Goal: Task Accomplishment & Management: Manage account settings

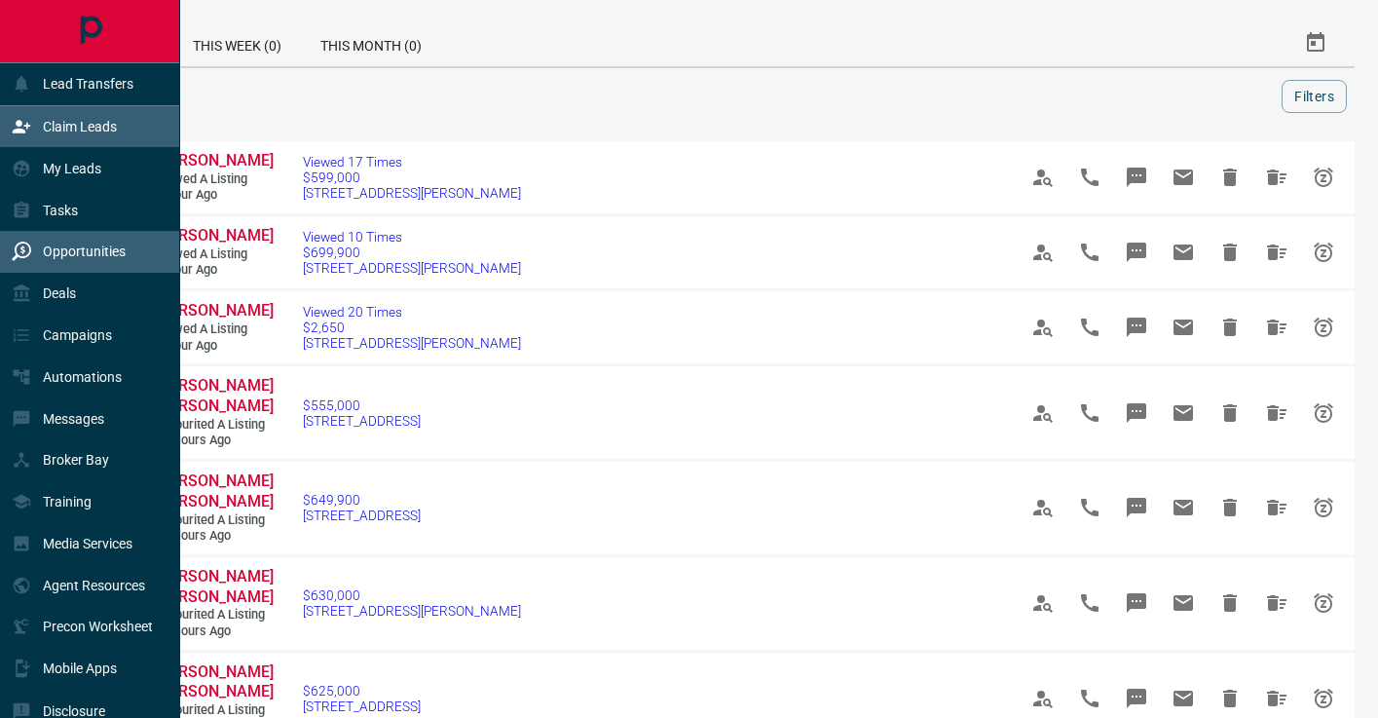
click at [94, 105] on div "Lead Transfers Claim Leads My Leads Tasks Opportunities Deals Campaigns Automat…" at bounding box center [89, 375] width 179 height 627
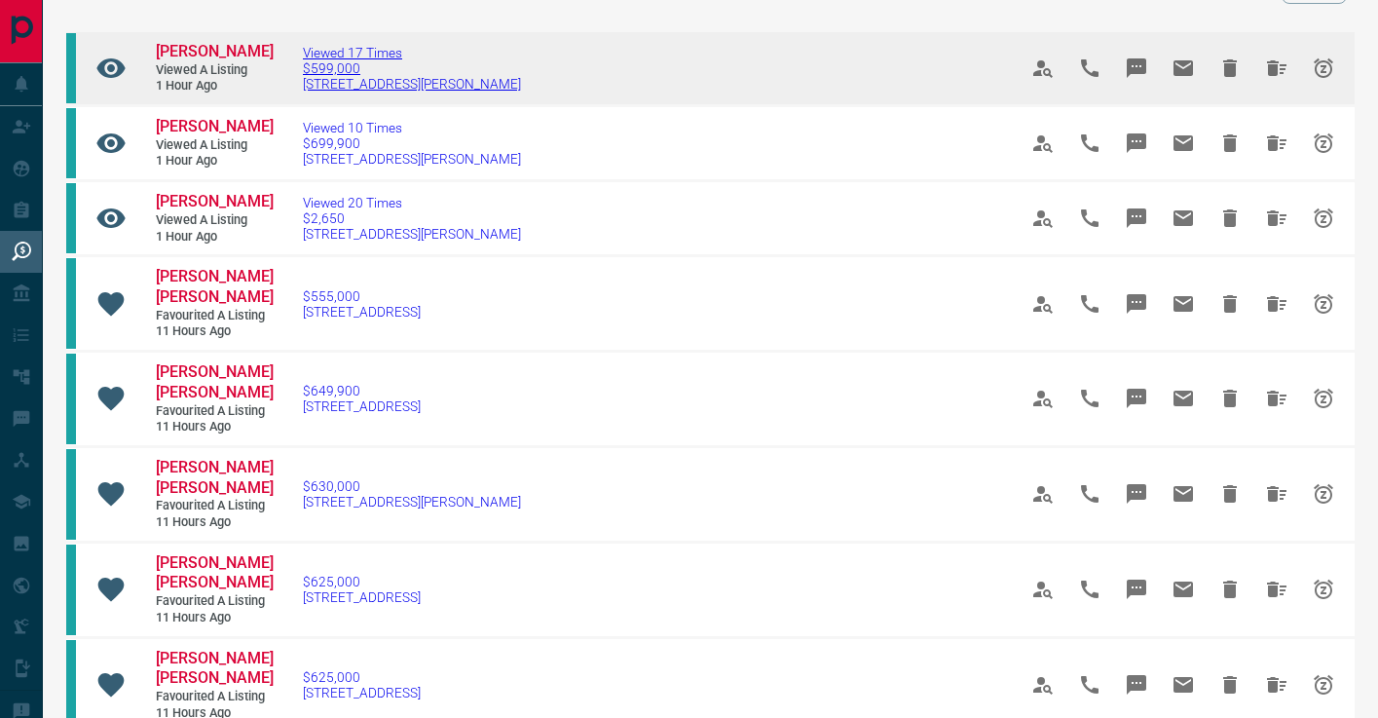
scroll to position [214, 0]
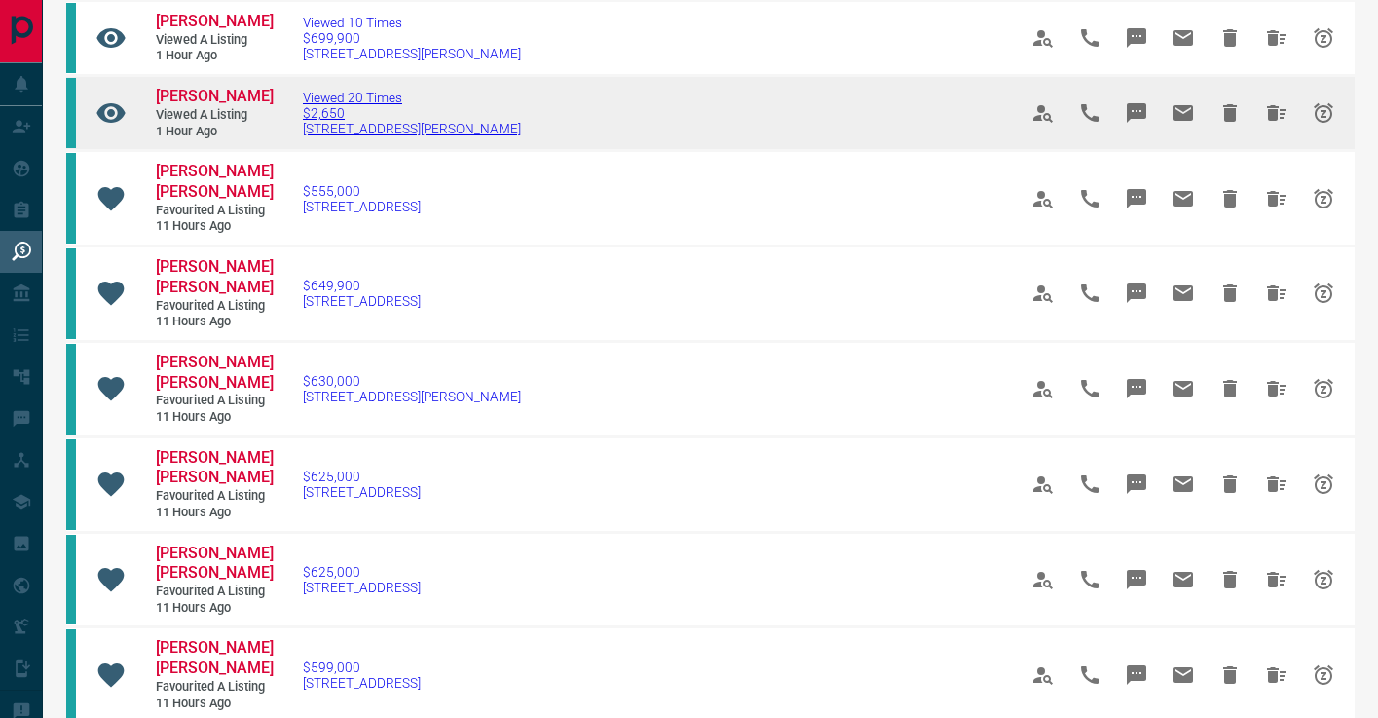
click at [316, 102] on span "Viewed 20 Times" at bounding box center [412, 98] width 218 height 16
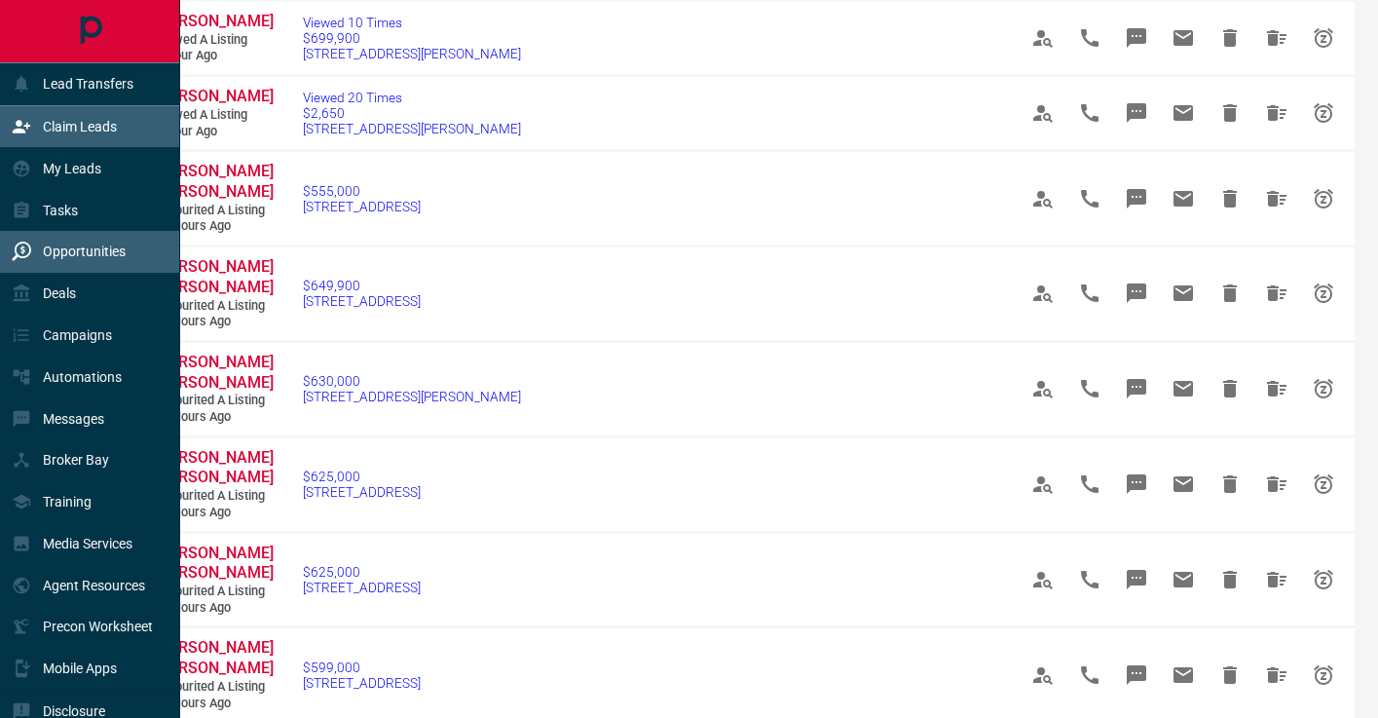
click at [48, 133] on p "Claim Leads" at bounding box center [80, 127] width 74 height 16
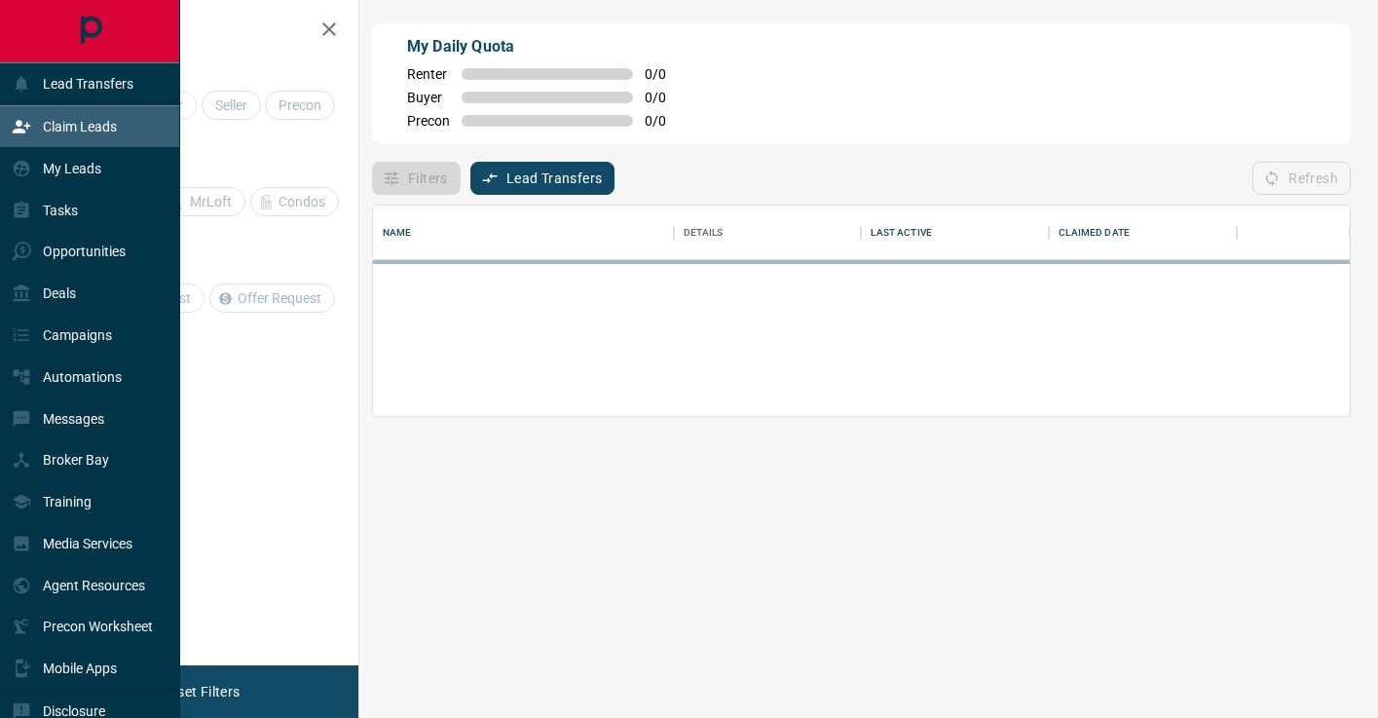
scroll to position [132, 977]
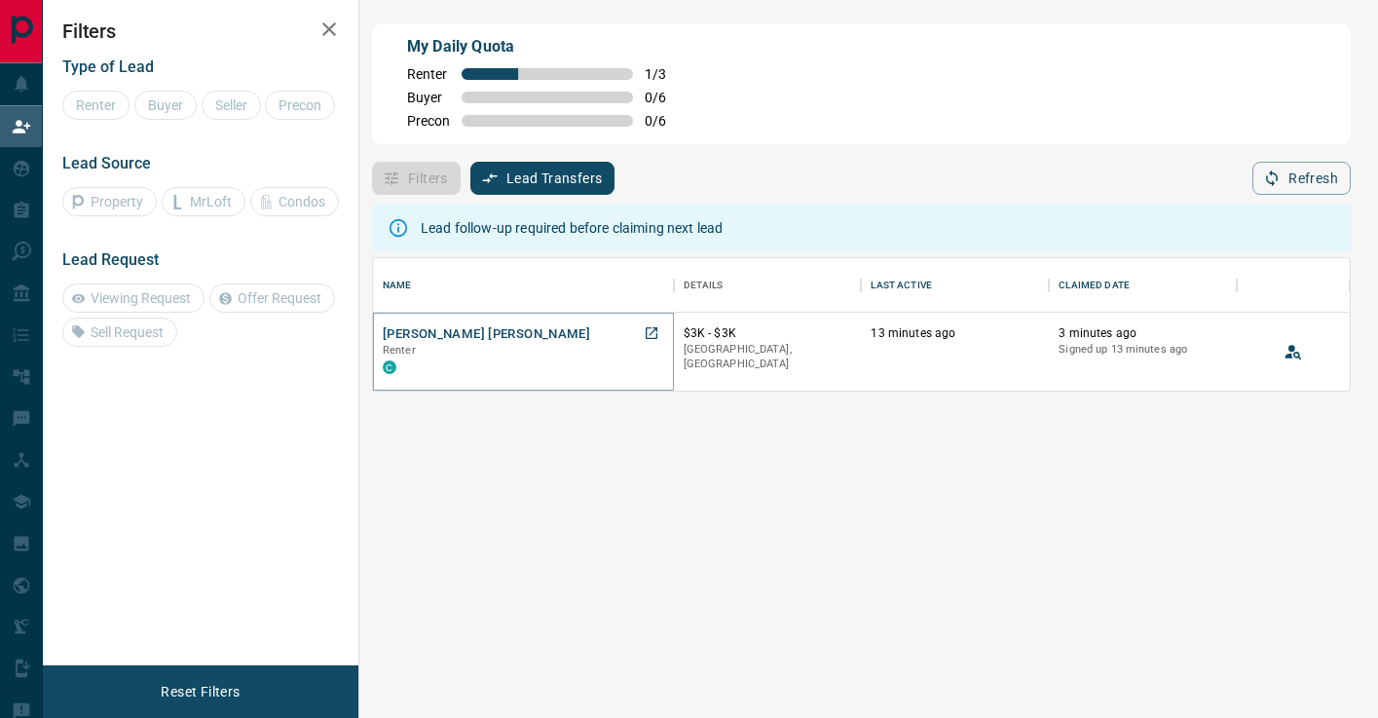
click at [457, 332] on button "[PERSON_NAME] [PERSON_NAME]" at bounding box center [486, 334] width 207 height 18
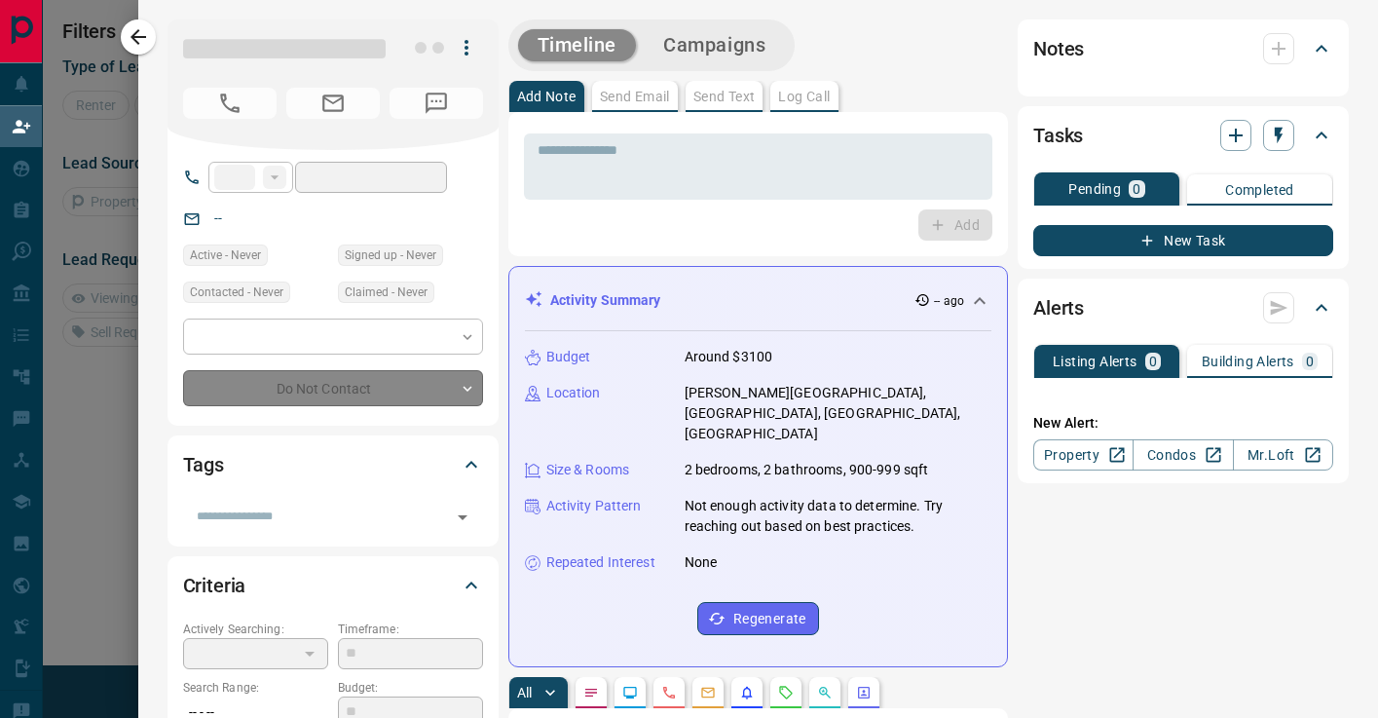
type input "**"
type input "**********"
type input "**"
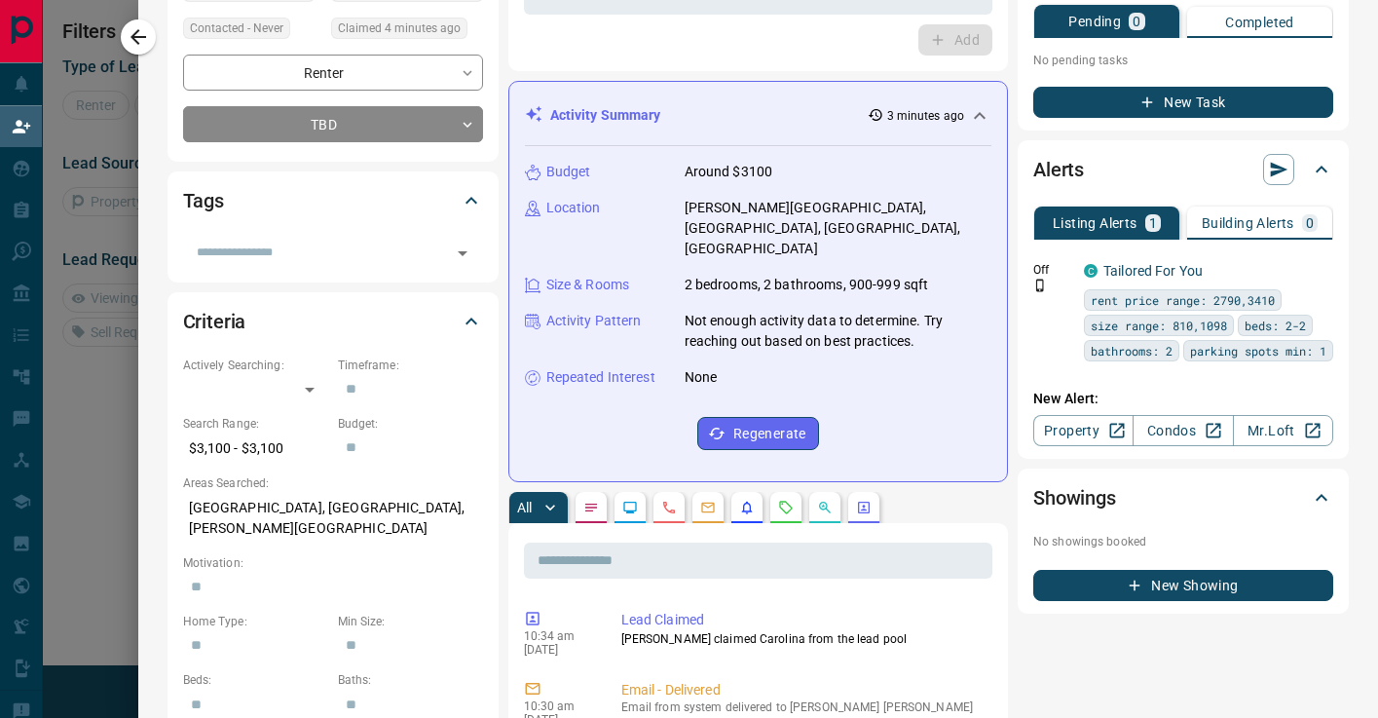
scroll to position [0, 0]
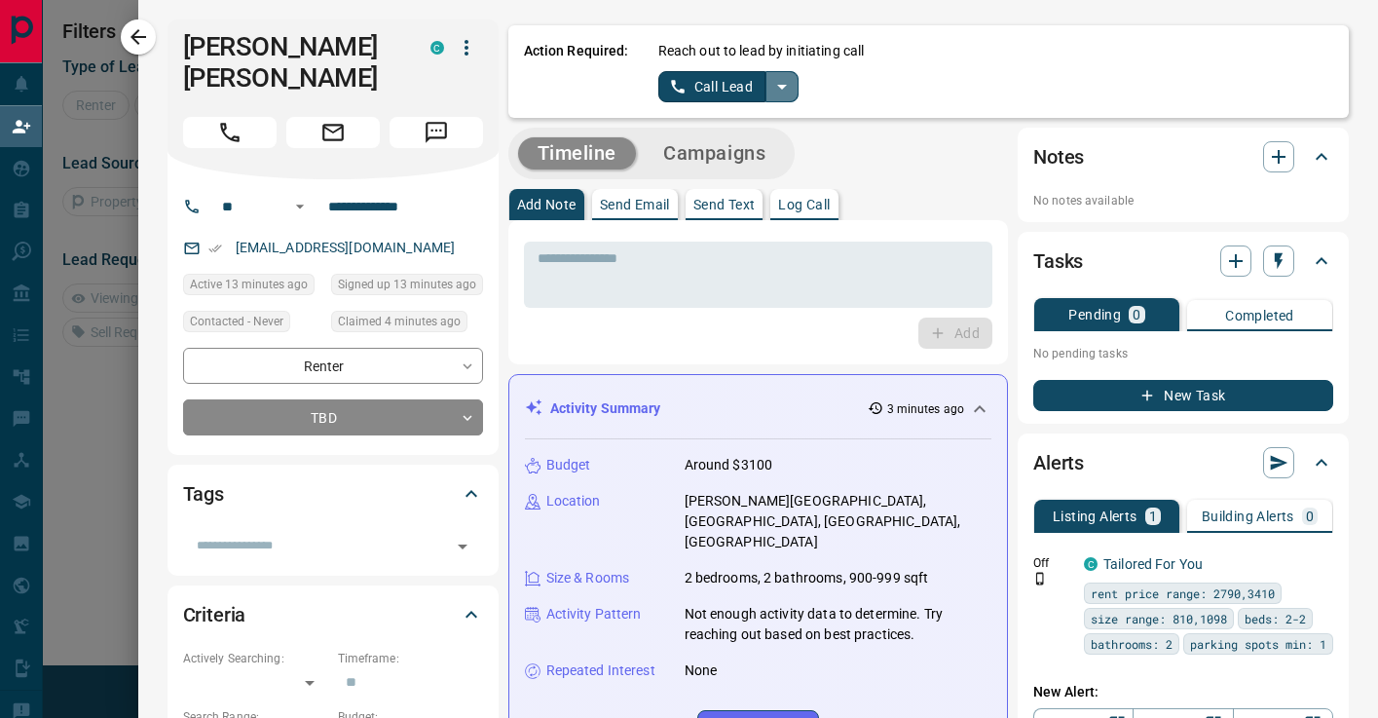
click at [788, 88] on icon "split button" at bounding box center [781, 86] width 23 height 23
click at [753, 147] on li "Log Manual Call" at bounding box center [728, 153] width 119 height 29
click at [744, 90] on button "Log Manual Call" at bounding box center [722, 86] width 129 height 31
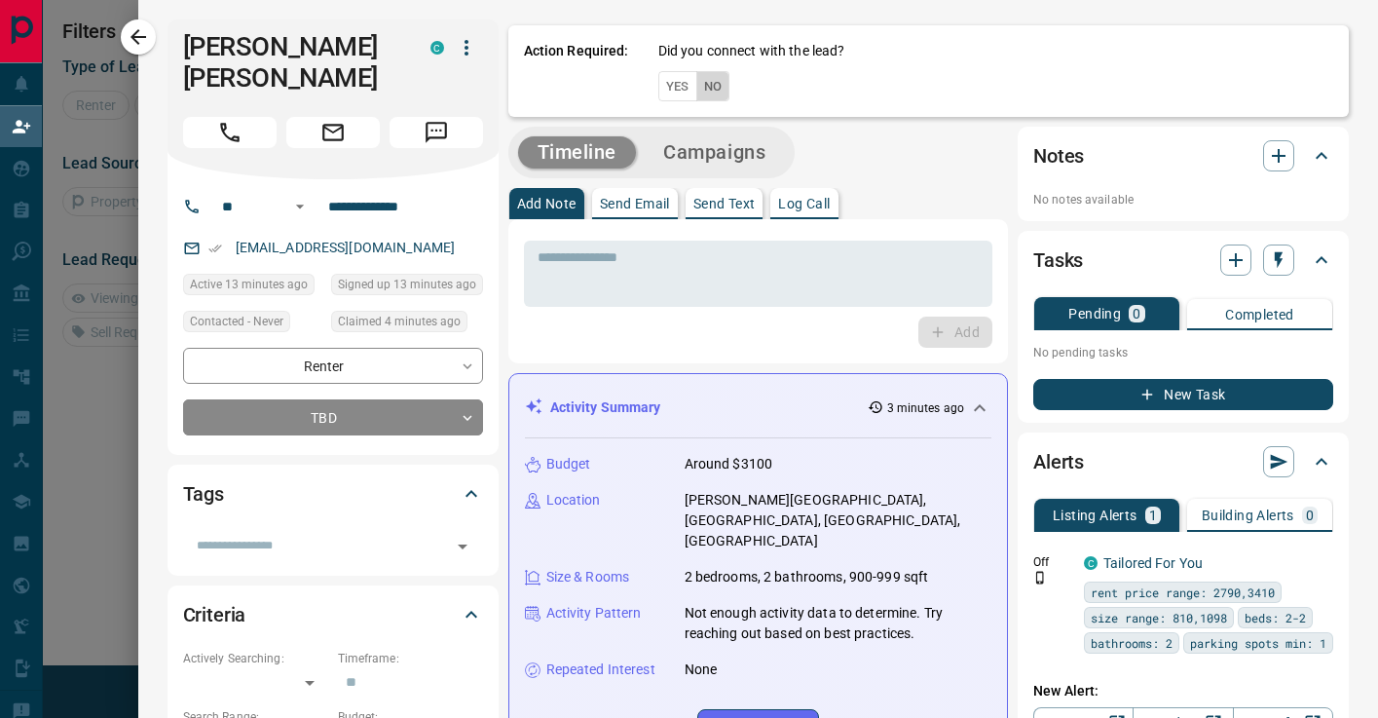
click at [719, 82] on button "No" at bounding box center [713, 86] width 34 height 30
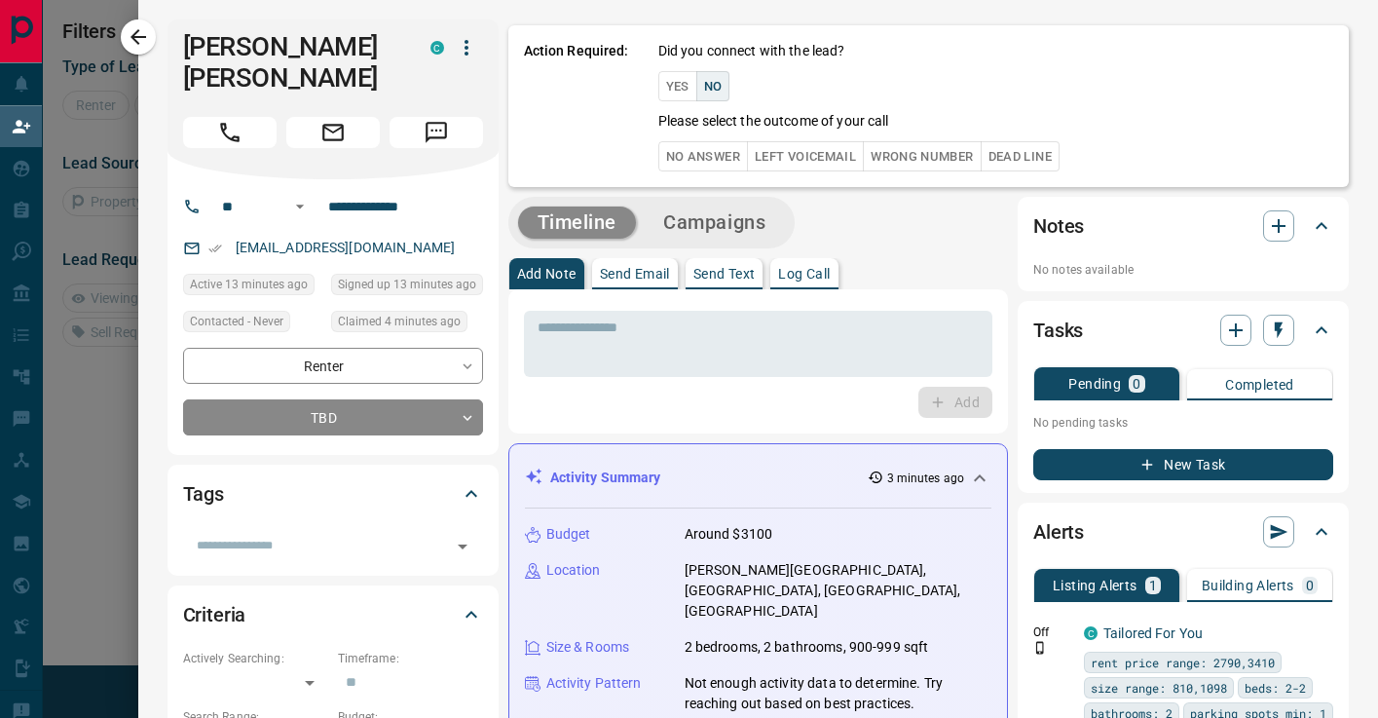
click at [700, 149] on button "No Answer" at bounding box center [703, 156] width 90 height 30
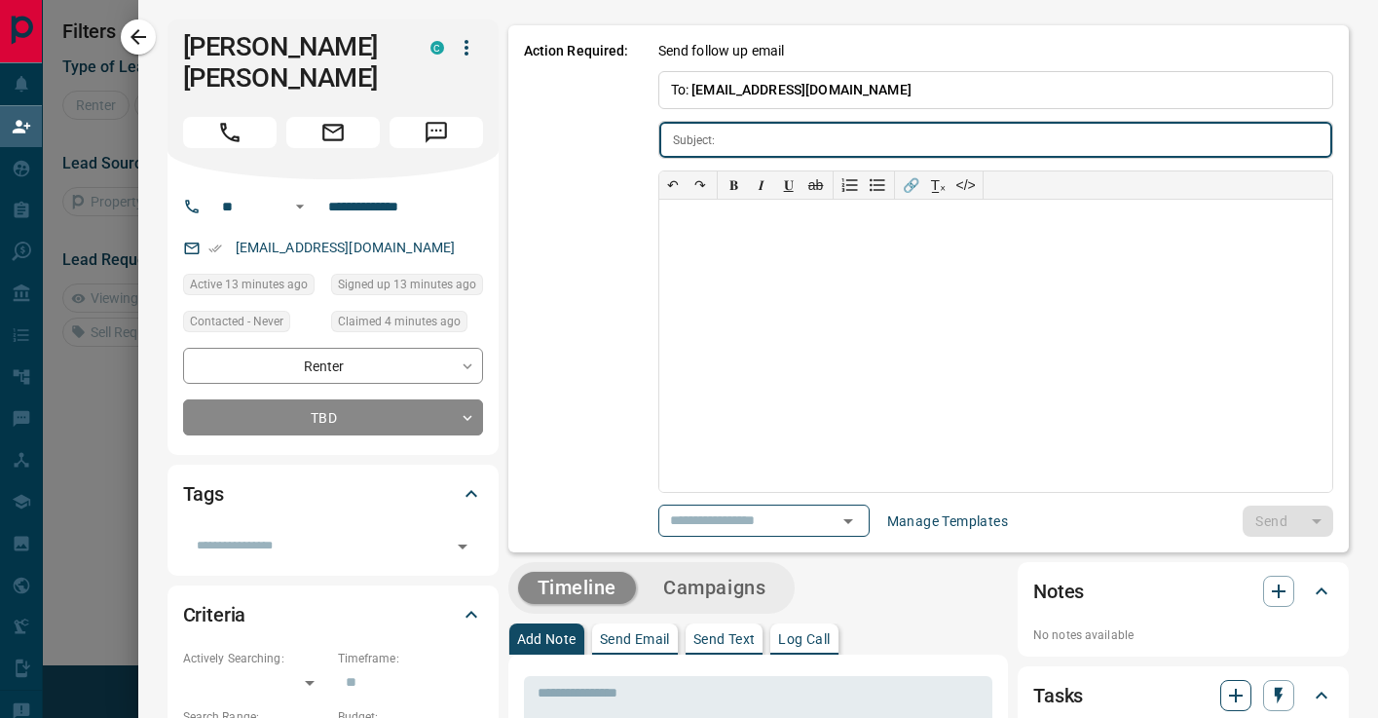
type input "**********"
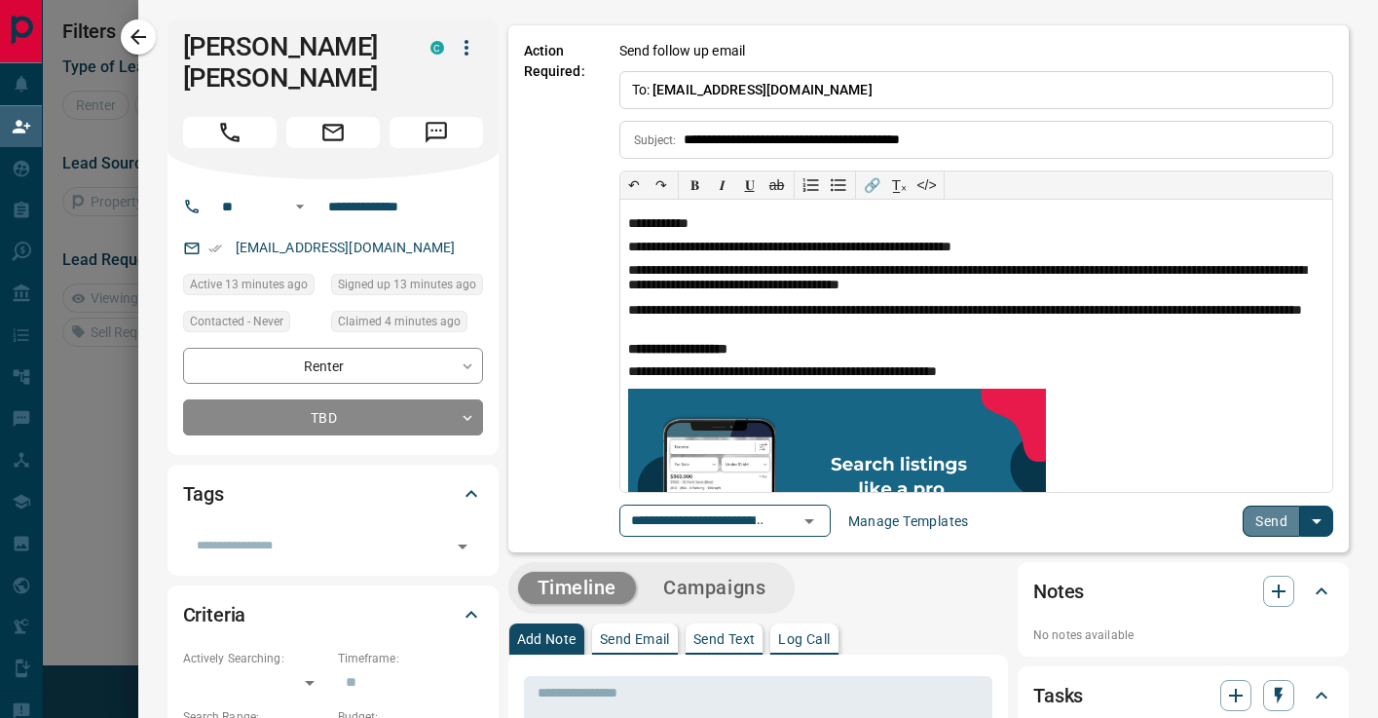
click at [1282, 527] on button "Send" at bounding box center [1270, 520] width 57 height 31
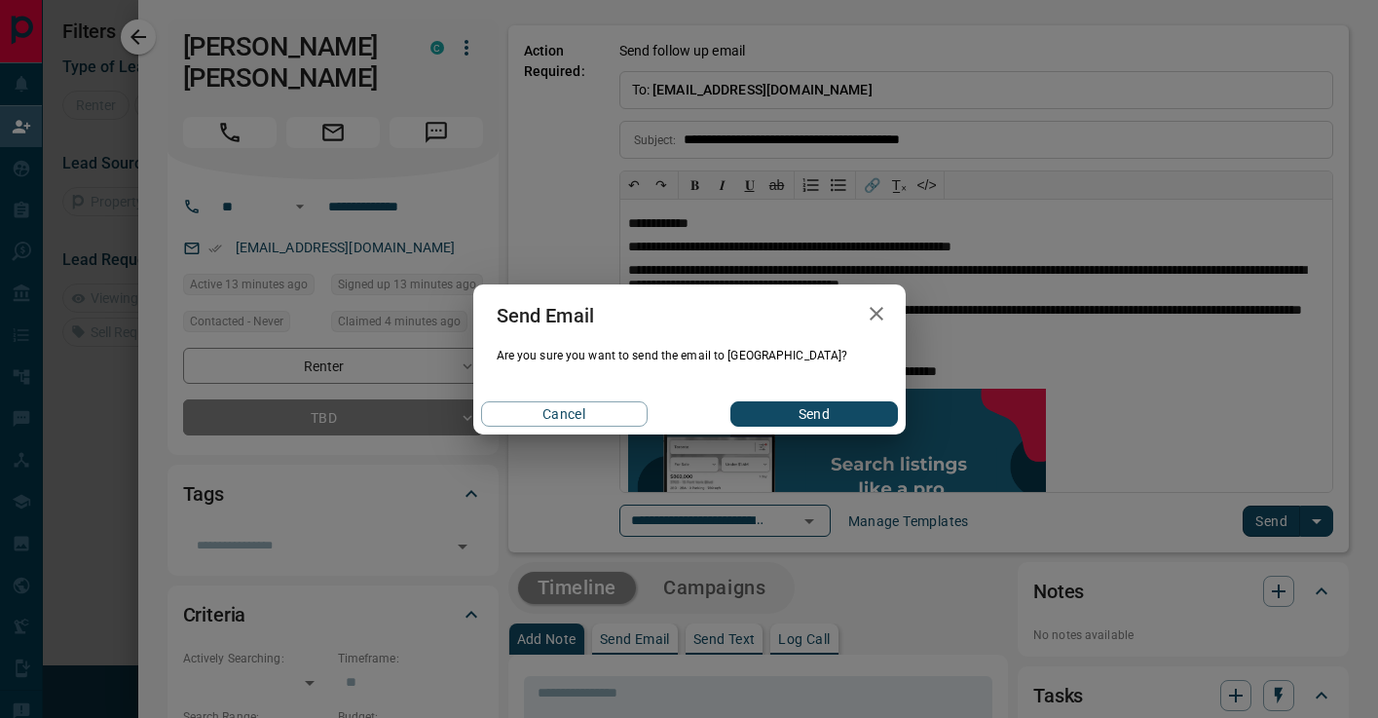
click at [845, 402] on button "Send" at bounding box center [813, 413] width 166 height 25
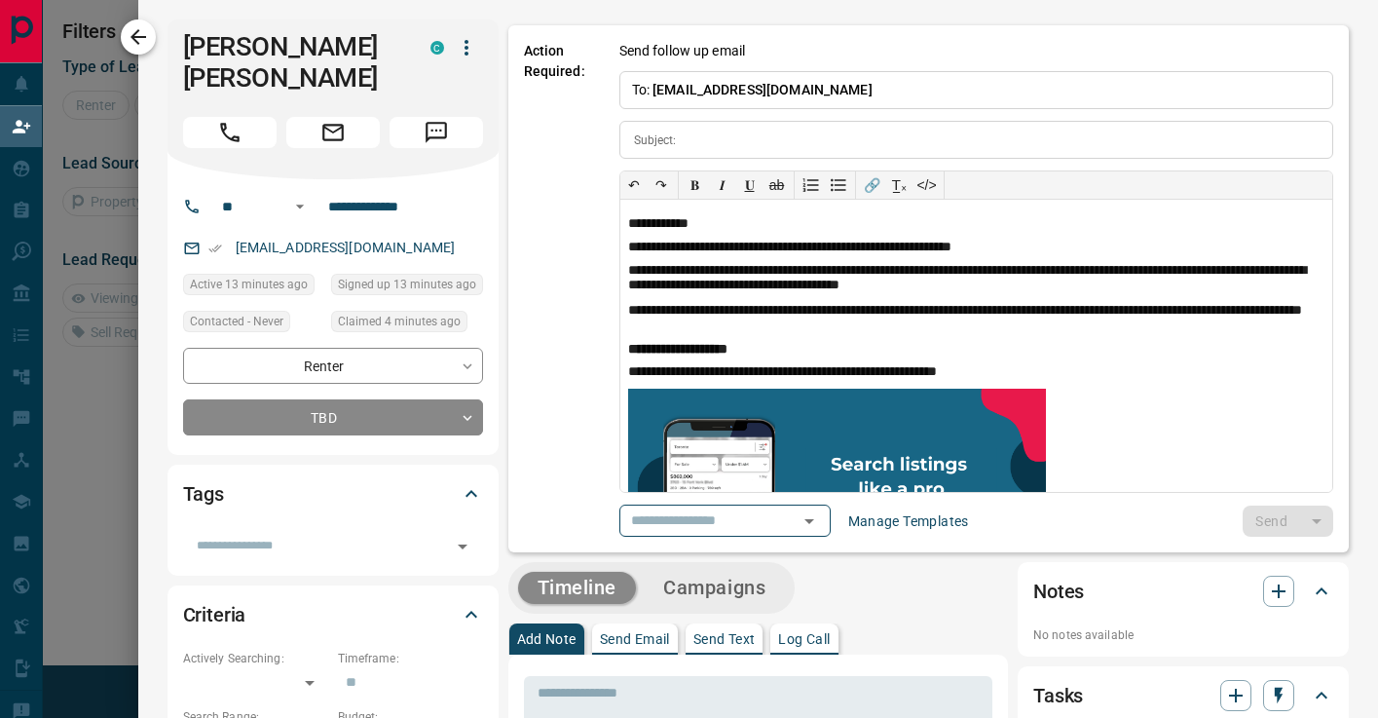
click at [144, 37] on icon "button" at bounding box center [138, 37] width 16 height 16
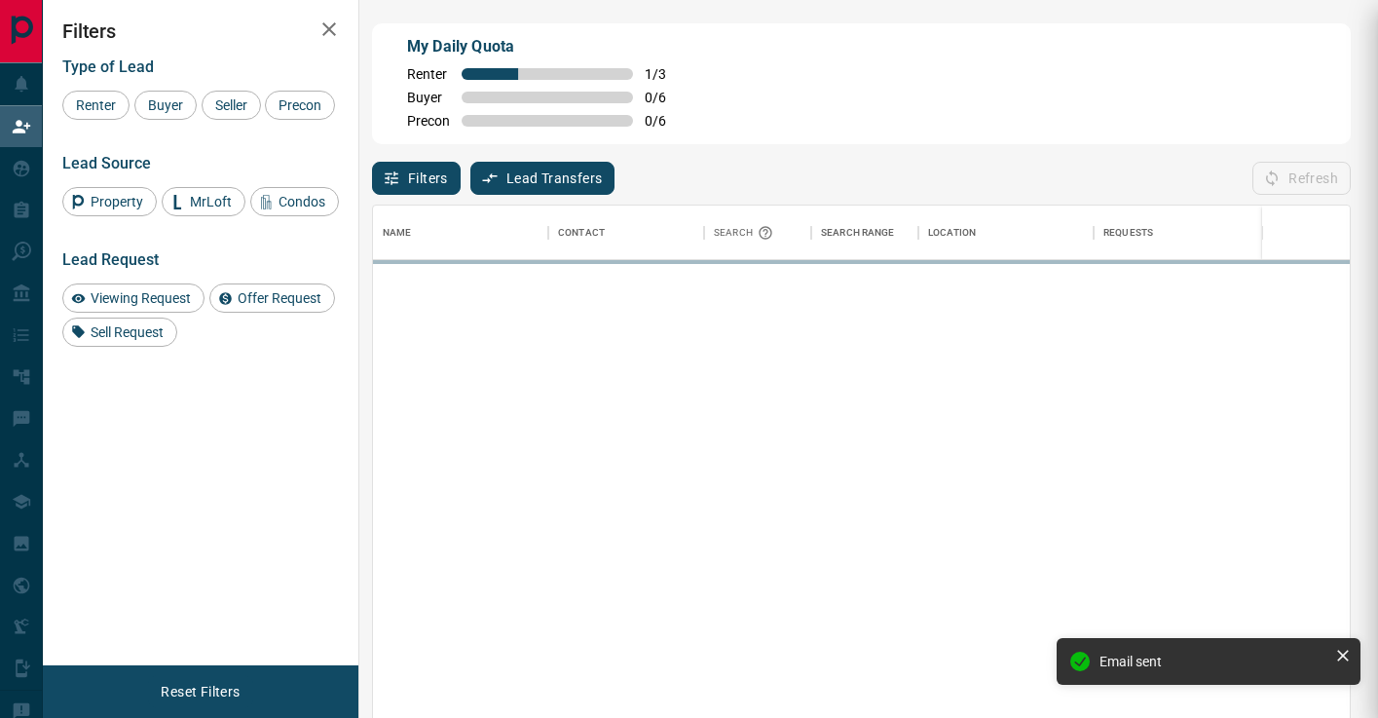
scroll to position [542, 977]
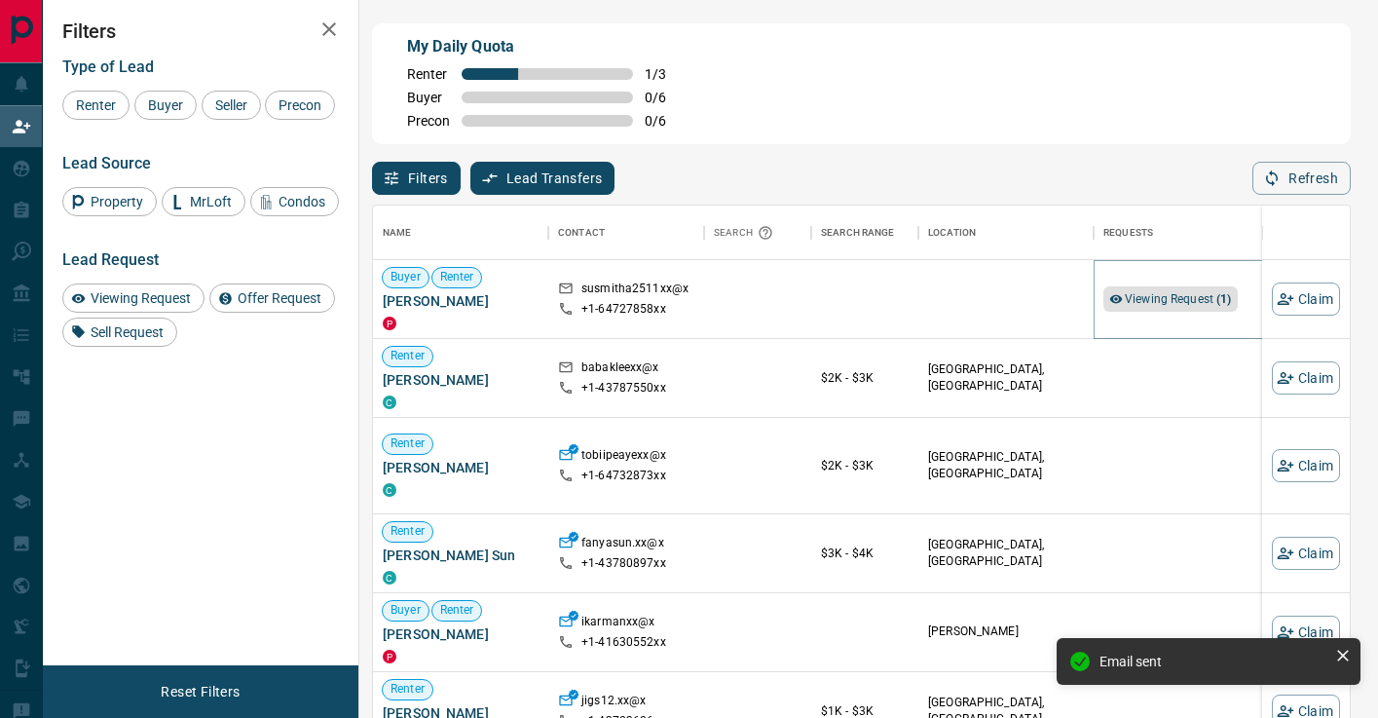
click at [1150, 297] on span "Viewing Request ( 1 )" at bounding box center [1177, 299] width 107 height 14
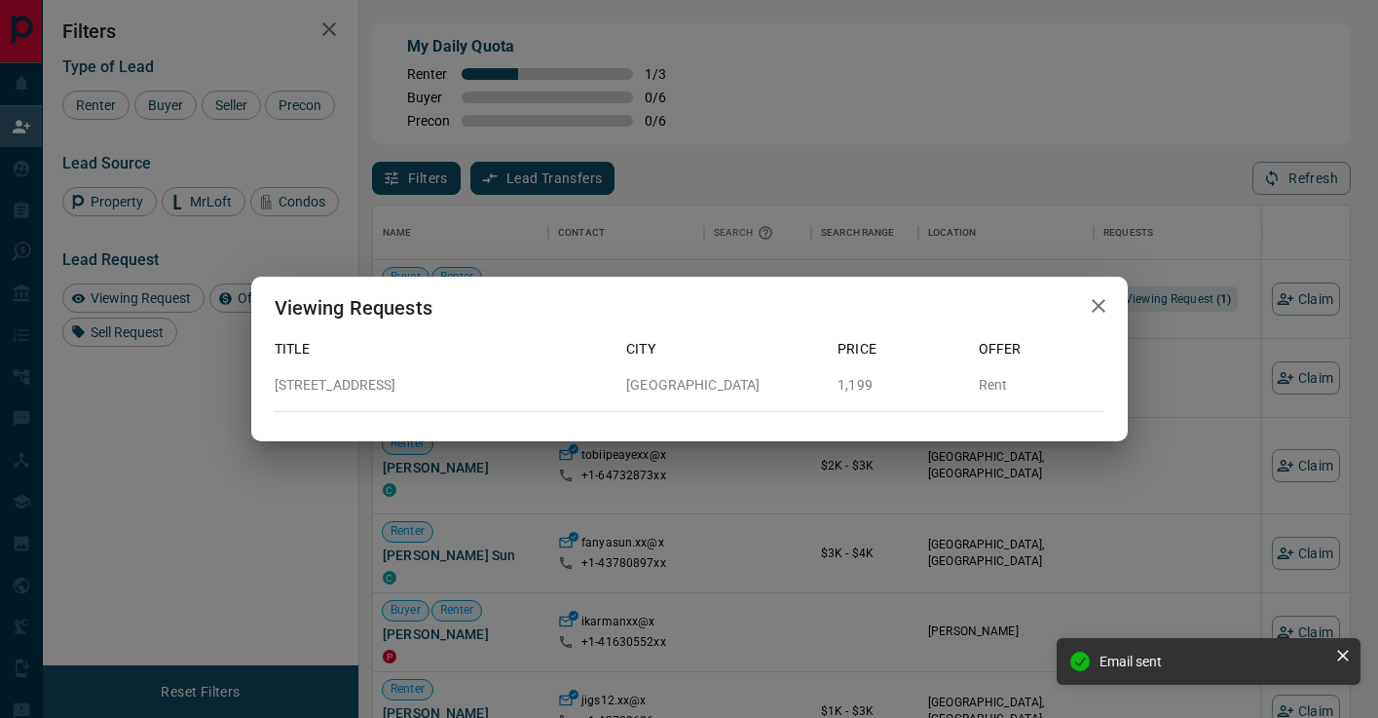
click at [1177, 332] on div "Viewing Requests Title City Price Offer [STREET_ADDRESS][GEOGRAPHIC_DATA] Rent" at bounding box center [689, 359] width 1378 height 718
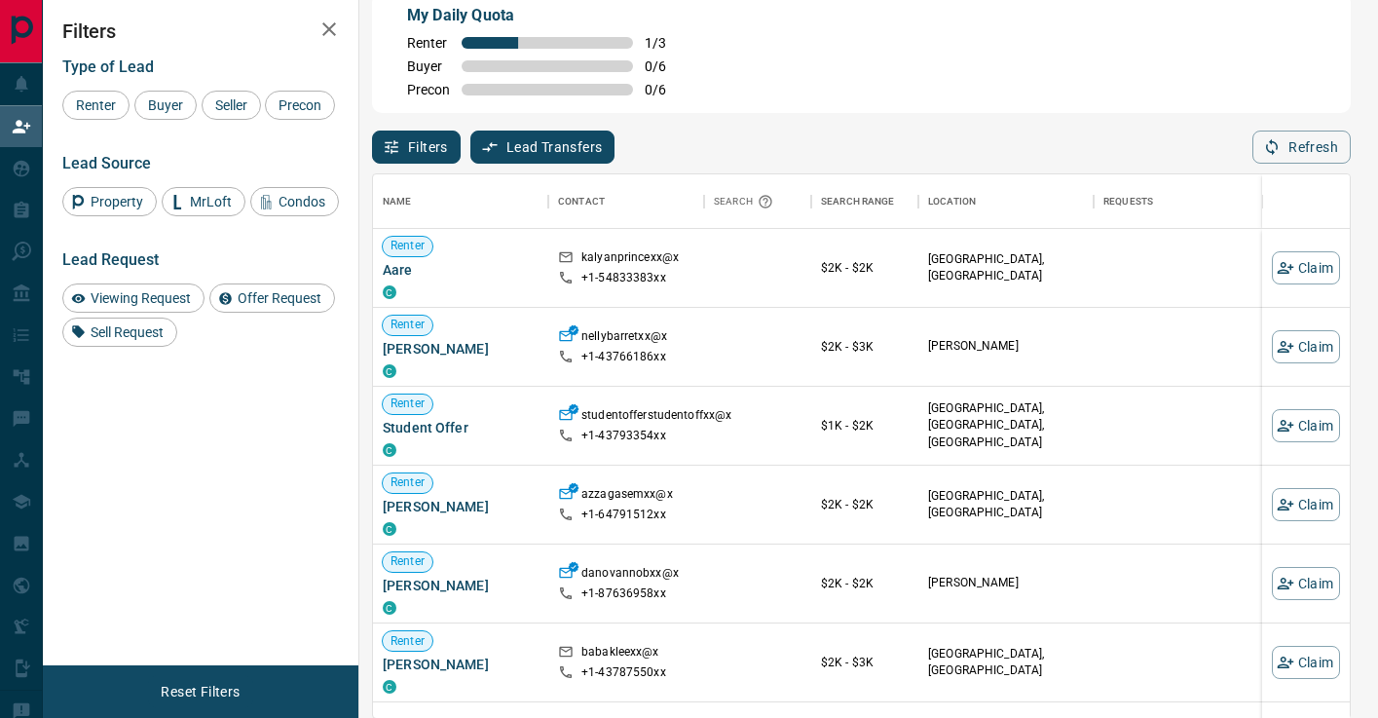
scroll to position [0, 0]
